Goal: Task Accomplishment & Management: Use online tool/utility

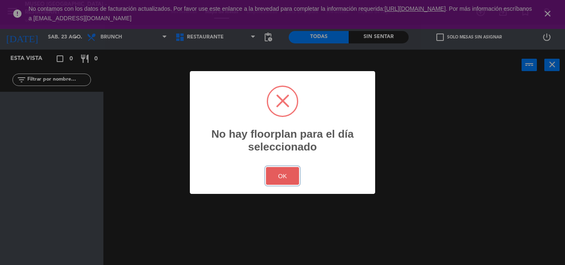
click at [295, 184] on button "OK" at bounding box center [282, 176] width 33 height 18
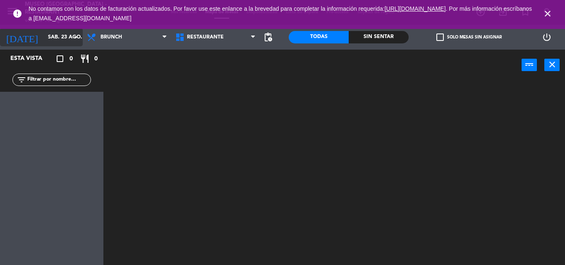
click at [62, 40] on input "sáb. 23 ago." at bounding box center [79, 37] width 70 height 14
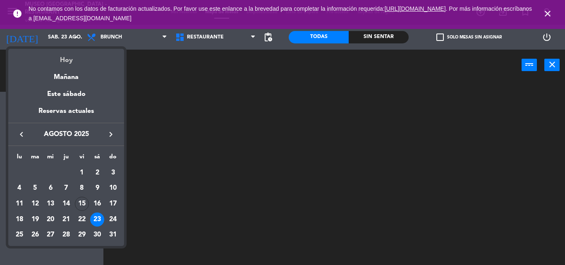
click at [67, 57] on div "Hoy" at bounding box center [66, 57] width 116 height 17
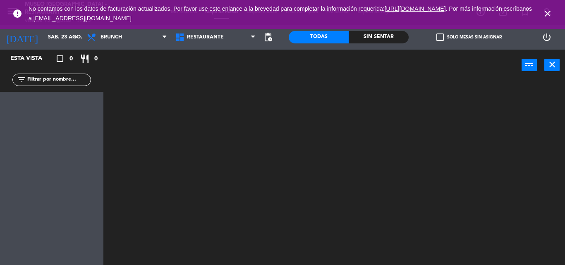
type input "vie. 15 ago."
click at [146, 19] on link ". Por más información escríbanos a [EMAIL_ADDRESS][DOMAIN_NAME]" at bounding box center [280, 13] width 503 height 16
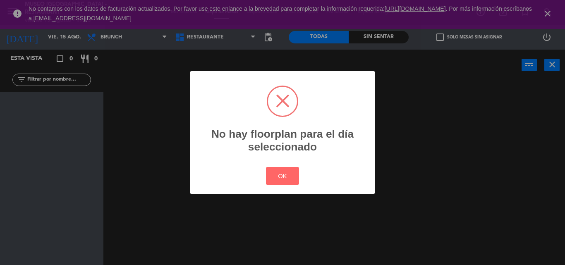
click at [128, 36] on div "? ! i No hay floorplan para el día seleccionado × OK Cancel" at bounding box center [282, 132] width 565 height 265
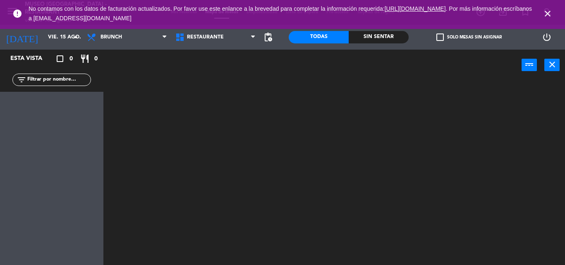
click at [128, 36] on span "Brunch" at bounding box center [127, 37] width 88 height 18
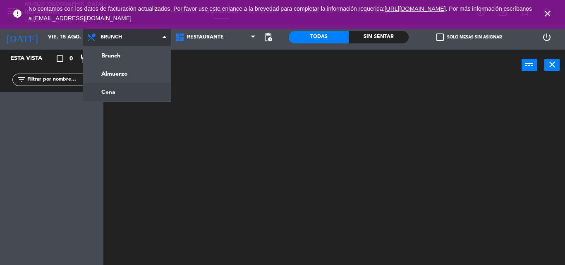
click at [121, 95] on ng-component "menu [GEOGRAPHIC_DATA] - Restaurant viernes 15. agosto - 19:53 Mis reservas Map…" at bounding box center [282, 132] width 565 height 265
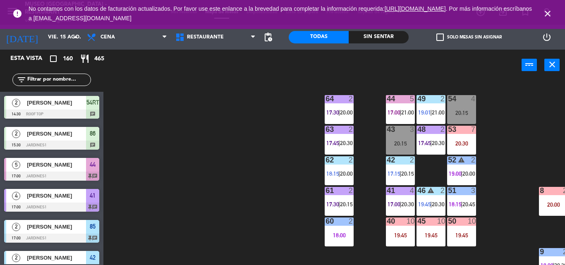
click at [78, 82] on input "text" at bounding box center [58, 79] width 64 height 9
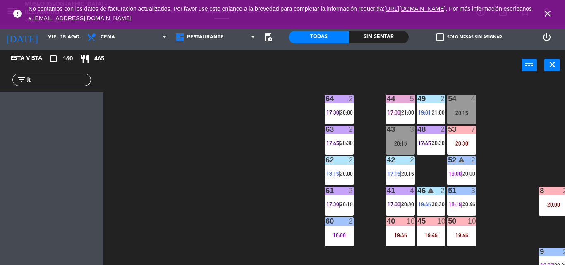
type input "j"
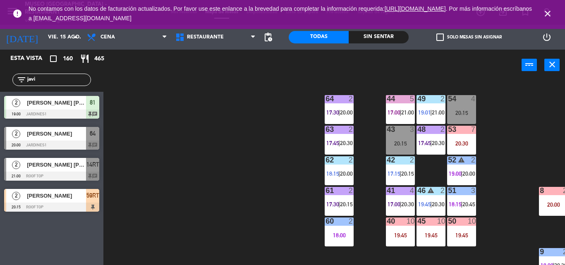
type input "javi"
click at [227, 169] on div "44 5 17:00 | 21:00 49 2 19:01 | 21:00 54 4 20:15 64 2 17:30 | 20:00 48 2 17:45 …" at bounding box center [336, 173] width 455 height 184
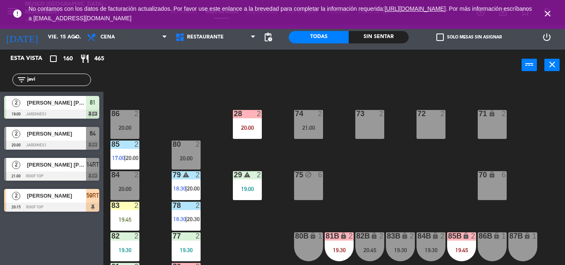
scroll to position [380, 0]
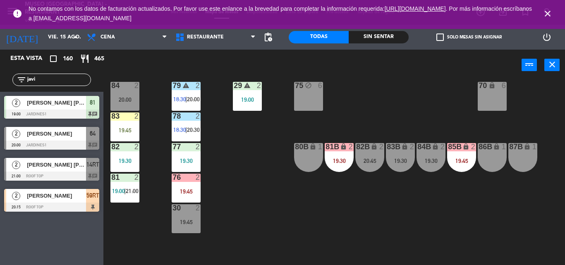
click at [275, 143] on div "44 5 17:00 | 21:00 49 2 19:01 | 21:00 54 4 20:15 64 2 17:30 | 20:00 48 2 17:45 …" at bounding box center [336, 173] width 455 height 184
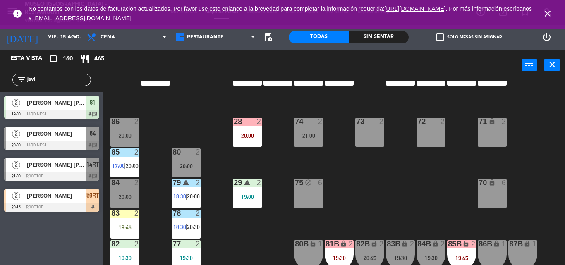
scroll to position [282, 0]
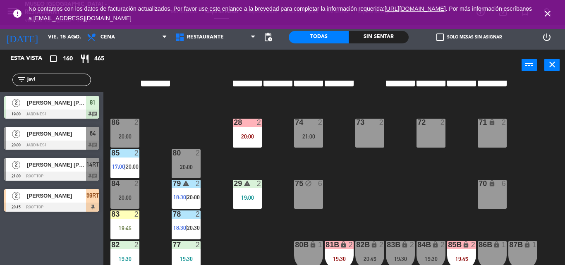
click at [121, 127] on div "86 2" at bounding box center [124, 123] width 29 height 8
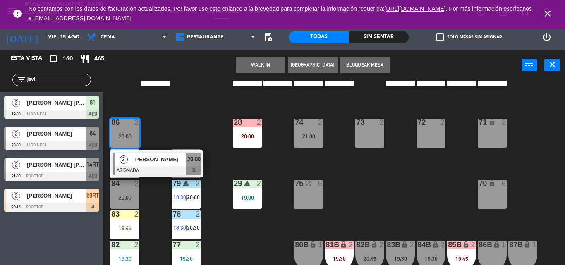
click at [172, 181] on div "79" at bounding box center [172, 184] width 14 height 8
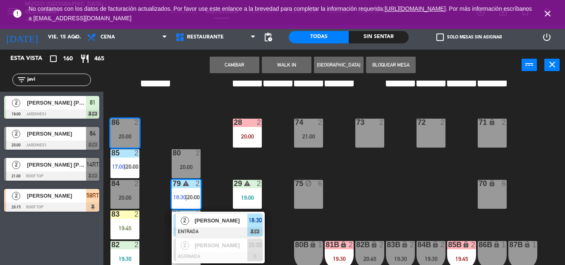
click at [182, 62] on div "Cambiar WALK IN Crear Reserva Bloquear Mesa power_input close" at bounding box center [312, 65] width 418 height 31
drag, startPoint x: 210, startPoint y: 145, endPoint x: 205, endPoint y: 138, distance: 8.3
click at [205, 138] on div "44 5 17:00 | 21:00 49 2 19:01 | 21:00 54 4 20:15 64 2 17:30 | 20:00 48 2 17:45 …" at bounding box center [336, 173] width 455 height 184
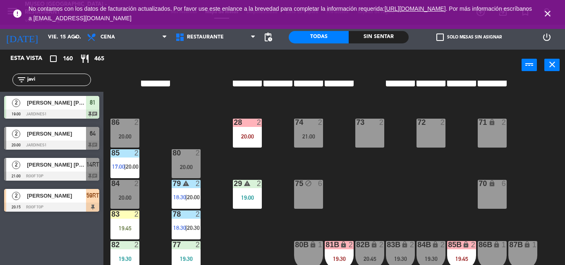
click at [205, 138] on div "44 5 17:00 | 21:00 49 2 19:01 | 21:00 54 4 20:15 64 2 17:30 | 20:00 48 2 17:45 …" at bounding box center [336, 173] width 455 height 184
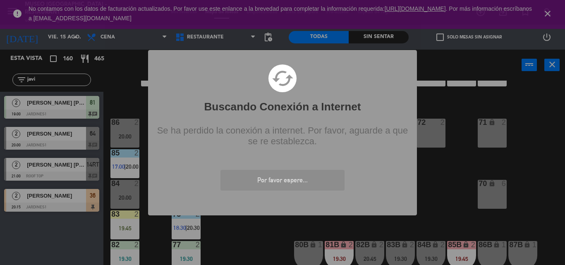
click at [257, 94] on div "cached" at bounding box center [282, 90] width 267 height 53
